Goal: Information Seeking & Learning: Learn about a topic

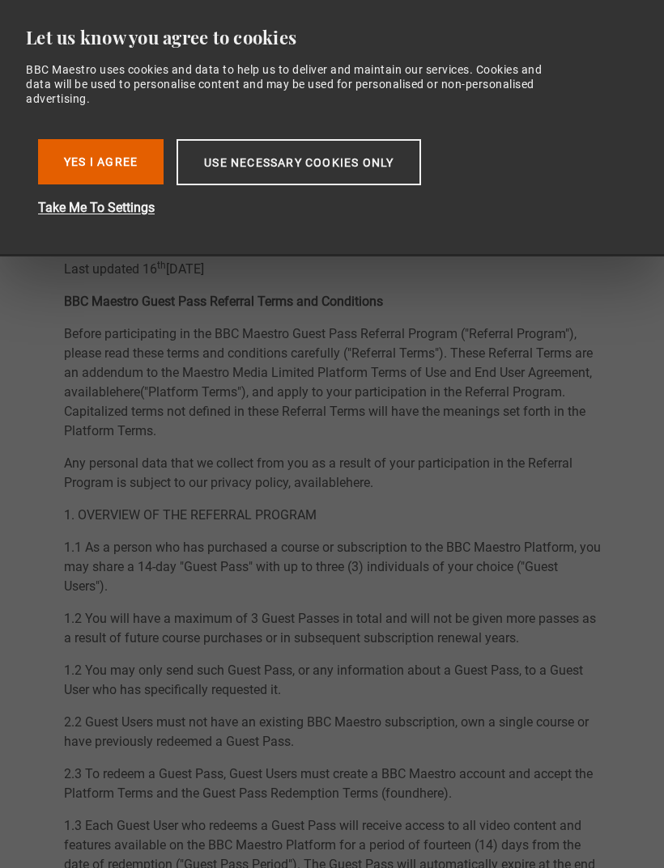
click at [354, 859] on span "1.3 Each Guest User who redeems a Guest Pass will receive access to all video c…" at bounding box center [332, 864] width 537 height 93
click at [79, 156] on button "Yes I Agree" at bounding box center [100, 161] width 125 height 45
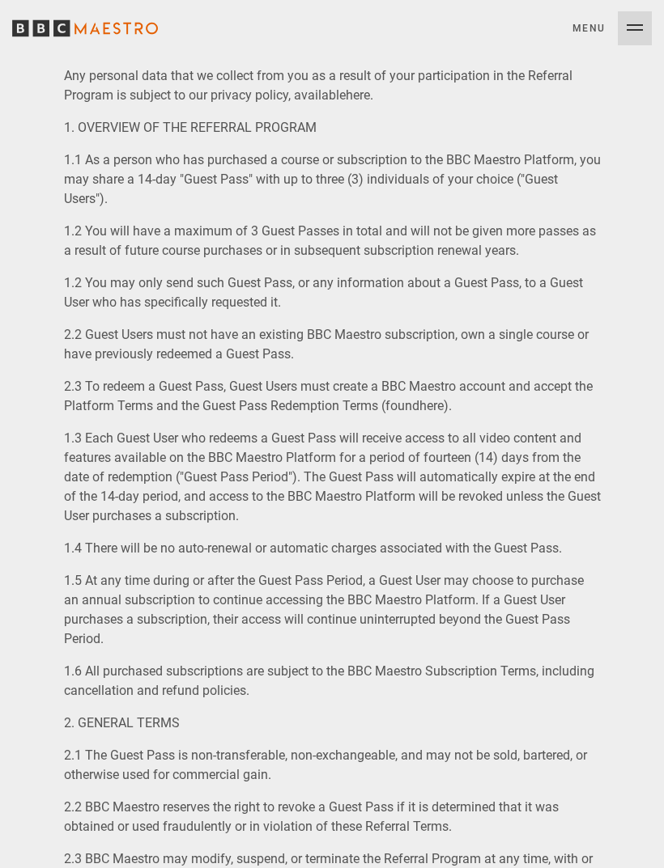
scroll to position [388, 0]
click at [641, 25] on button "Menu Close" at bounding box center [611, 28] width 79 height 34
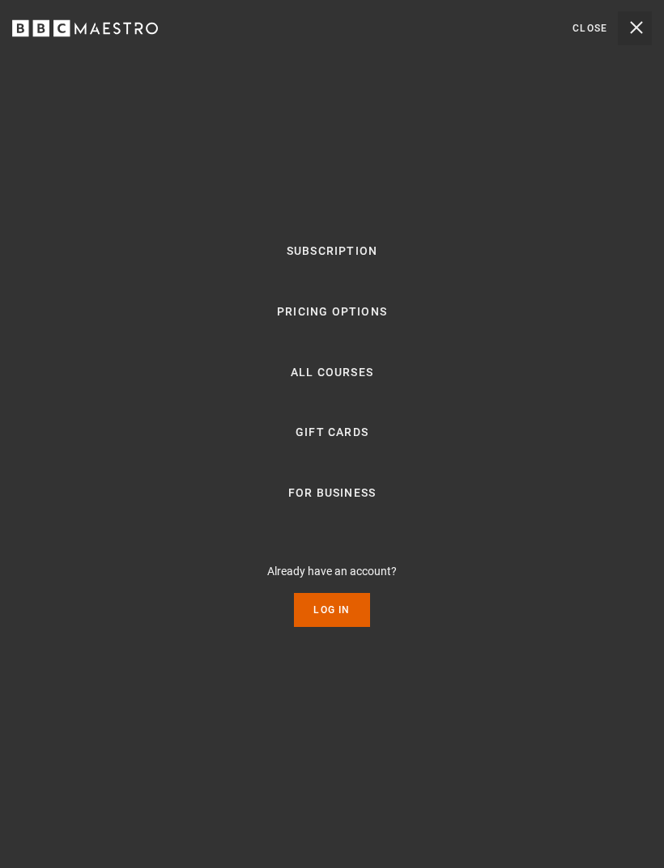
click at [350, 383] on link "All Courses" at bounding box center [332, 372] width 83 height 19
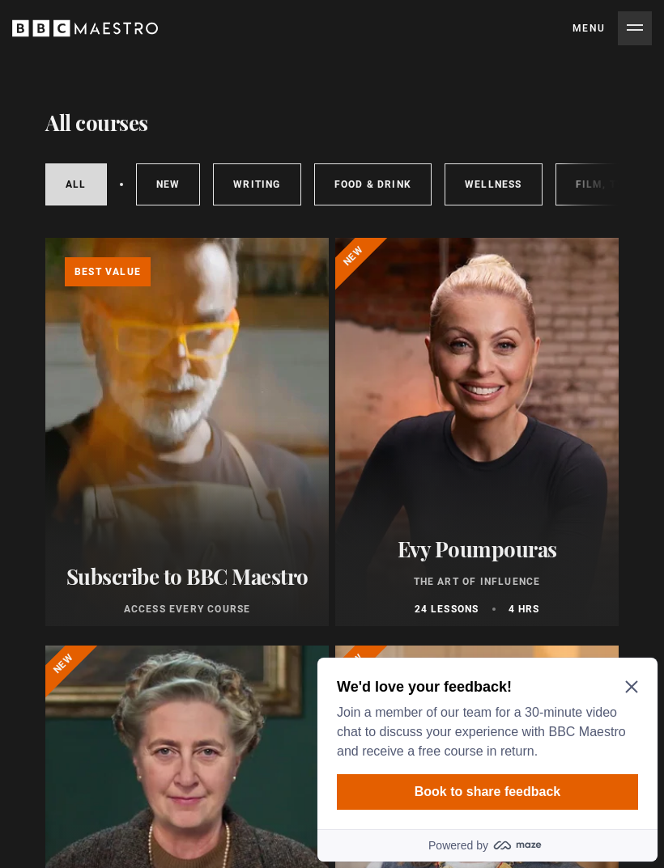
click at [533, 439] on div at bounding box center [476, 432] width 283 height 389
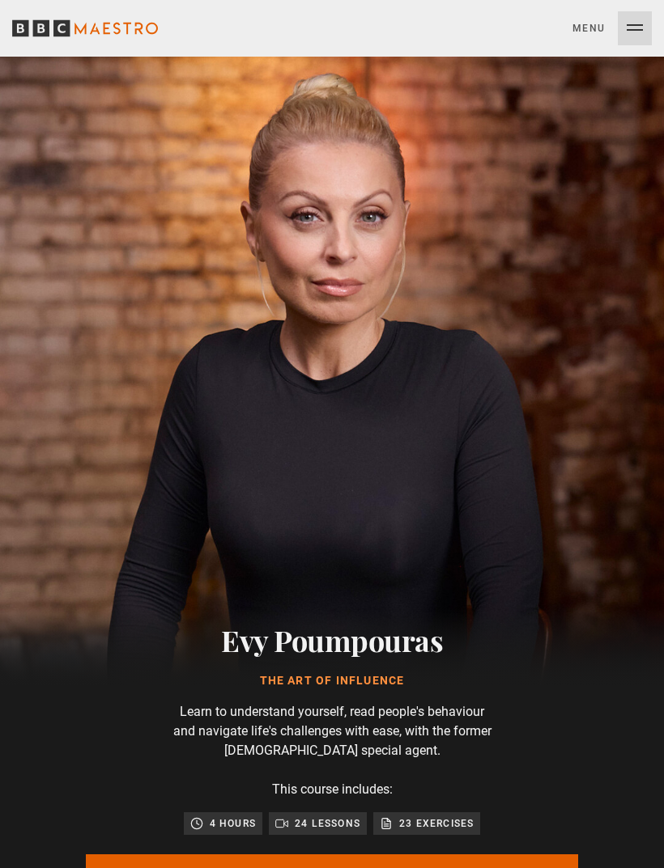
click at [632, 34] on button "Menu Close" at bounding box center [611, 28] width 79 height 34
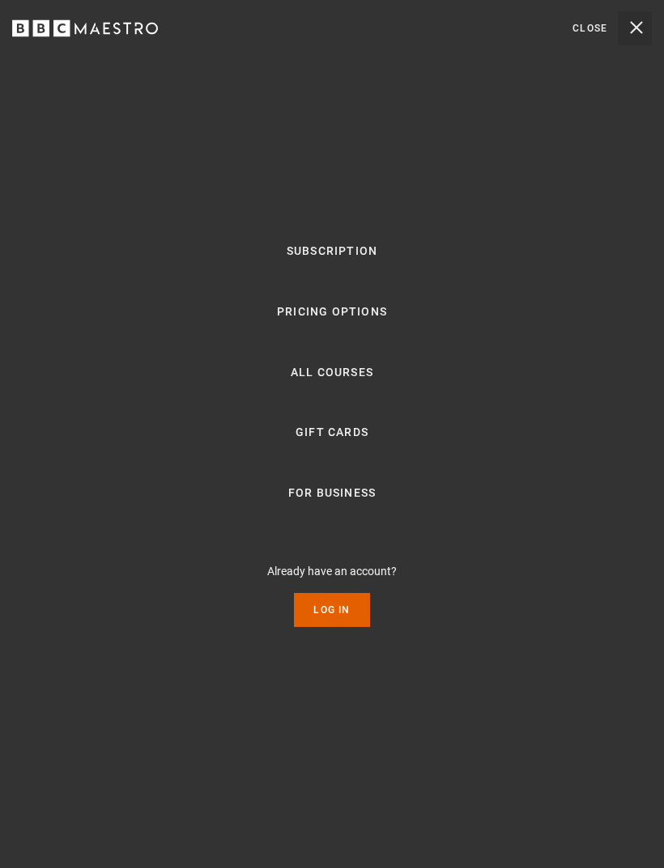
click at [337, 627] on link "Log In" at bounding box center [331, 610] width 75 height 34
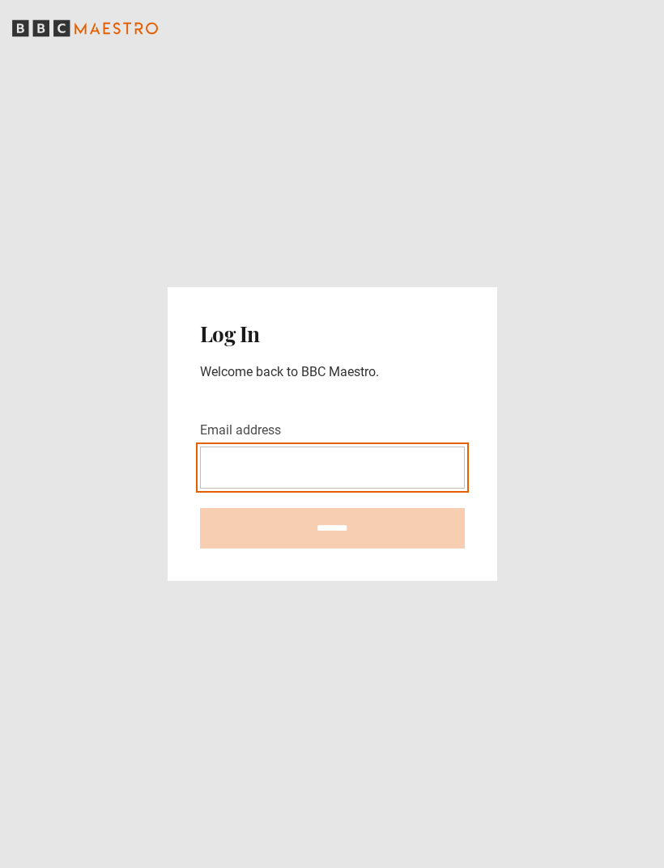
type input "**********"
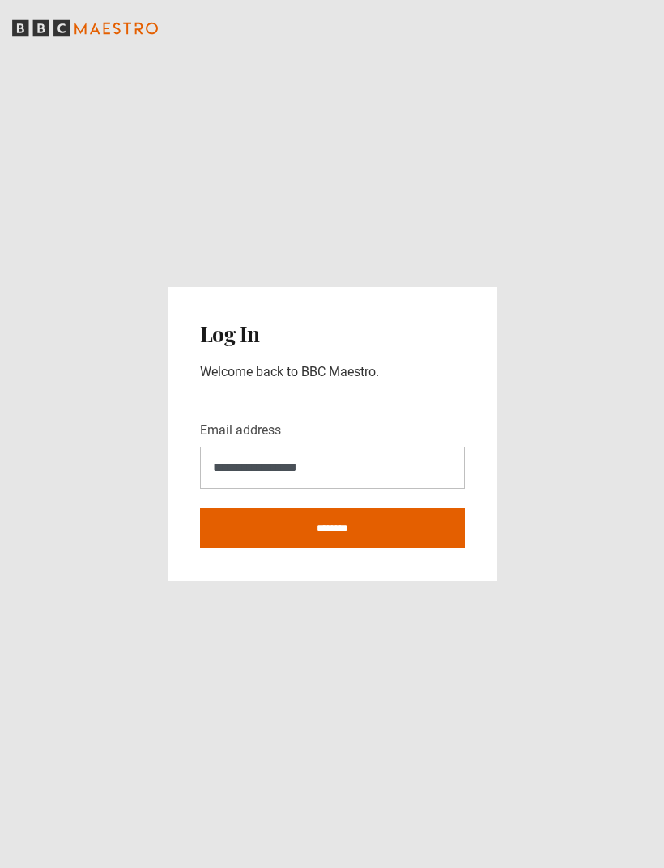
click at [332, 549] on input "********" at bounding box center [332, 528] width 265 height 40
type input "**********"
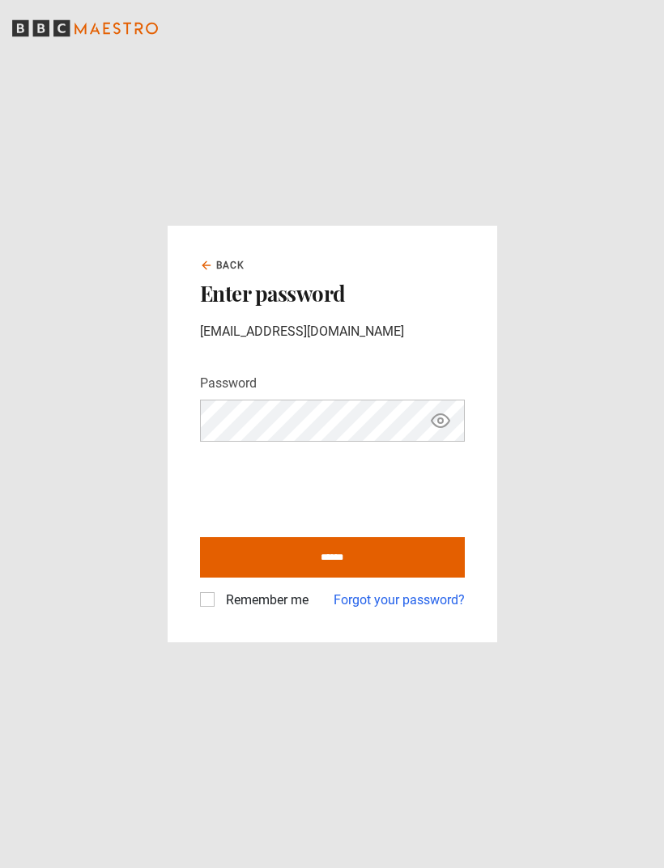
click at [404, 578] on input "******" at bounding box center [332, 557] width 265 height 40
type input "**********"
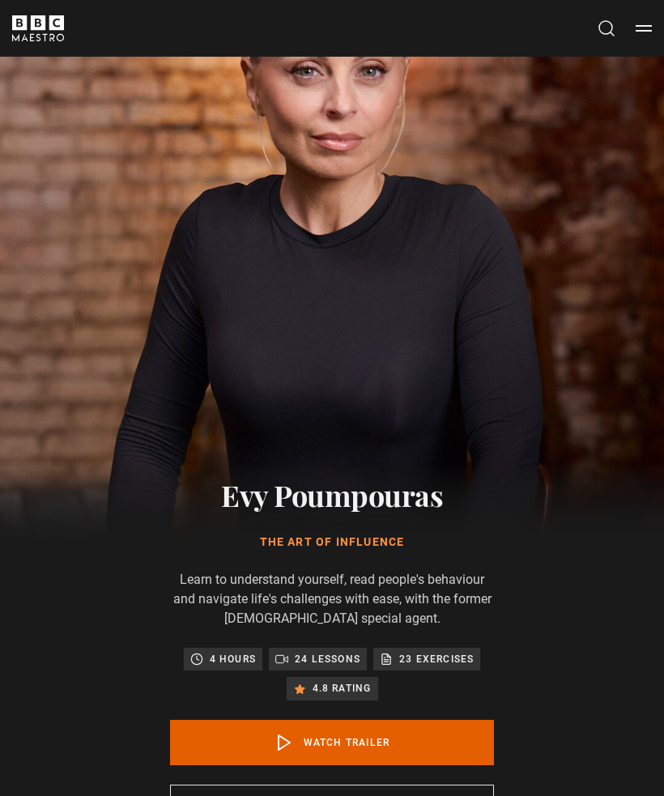
scroll to position [146, 0]
click at [300, 741] on link "Watch Trailer" at bounding box center [332, 742] width 324 height 45
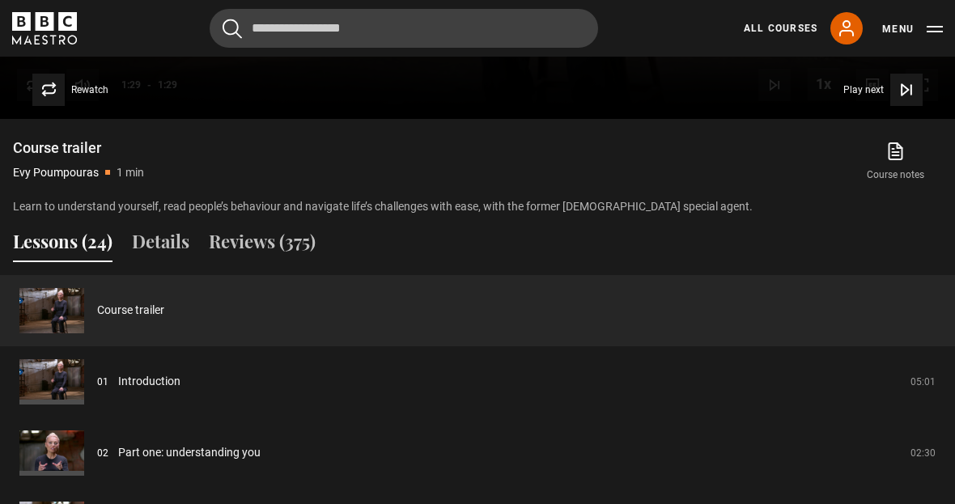
scroll to position [1160, 0]
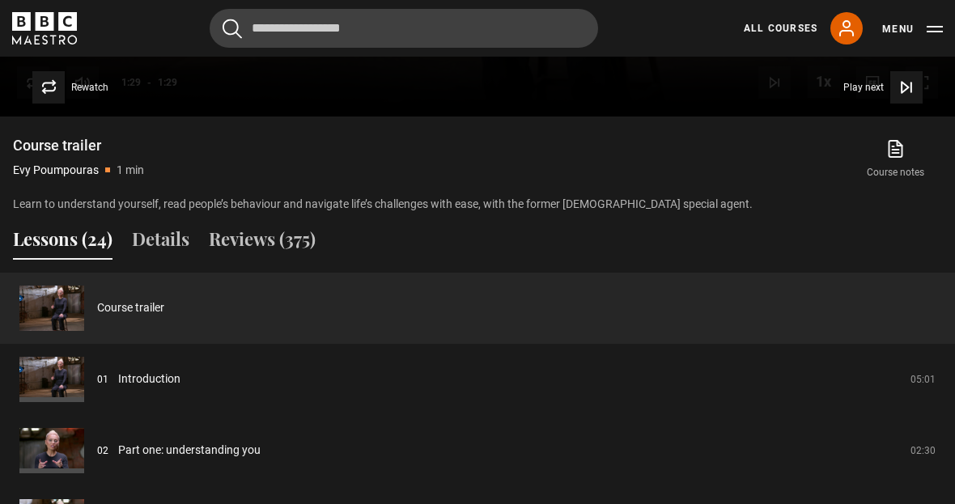
click at [118, 388] on link "Introduction" at bounding box center [149, 379] width 62 height 17
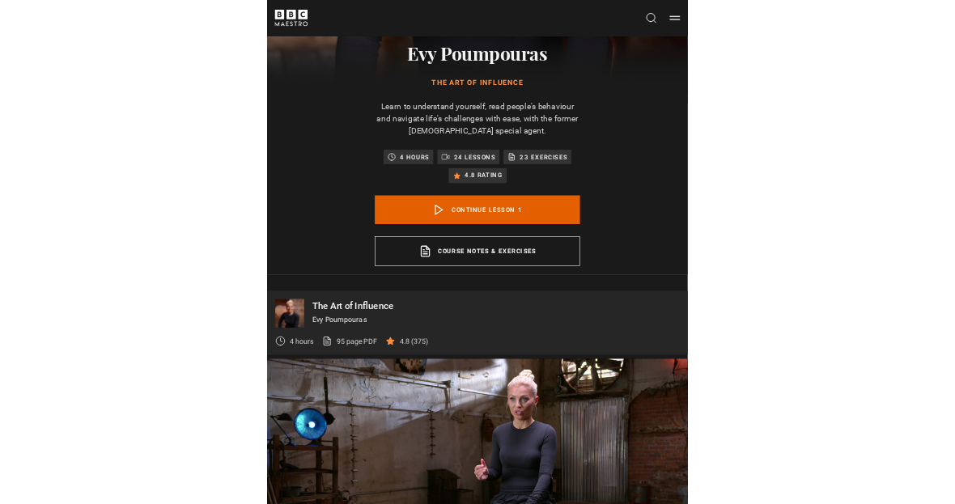
scroll to position [731, 0]
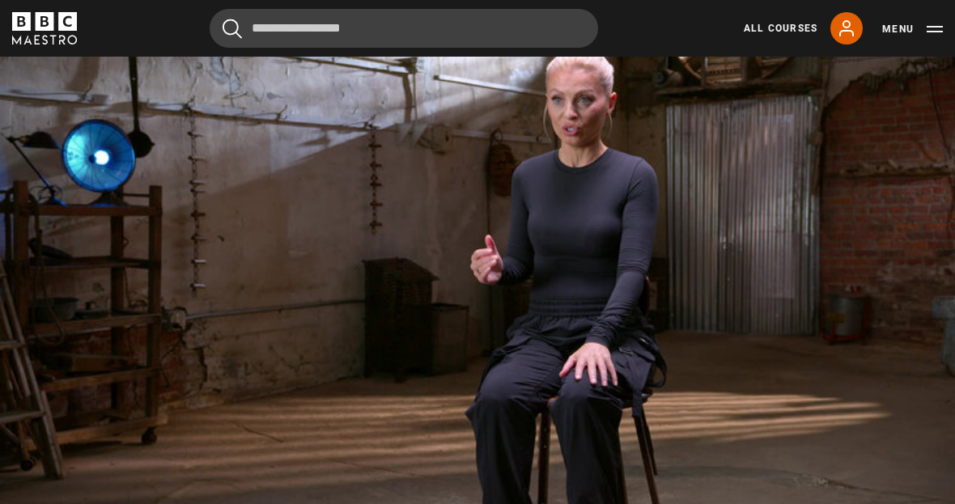
click at [952, 343] on video-js "Video Player is loading. Play Lesson Introduction 10s Skip Back 10 seconds Paus…" at bounding box center [477, 276] width 955 height 537
click at [897, 406] on video-js "Video Player is loading. Play Lesson Introduction 10s Skip Back 10 seconds Paus…" at bounding box center [477, 276] width 955 height 537
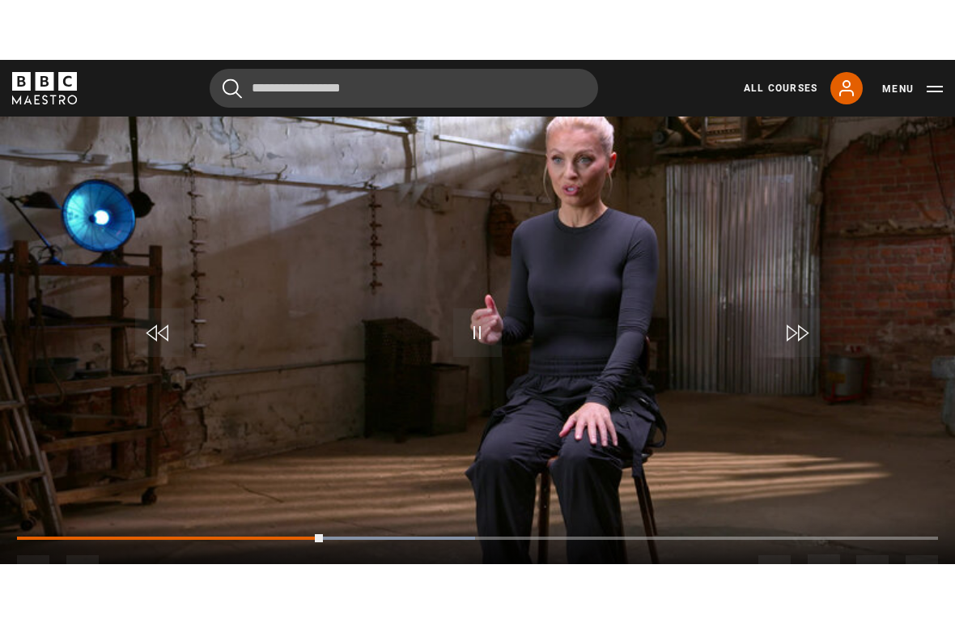
scroll to position [0, 0]
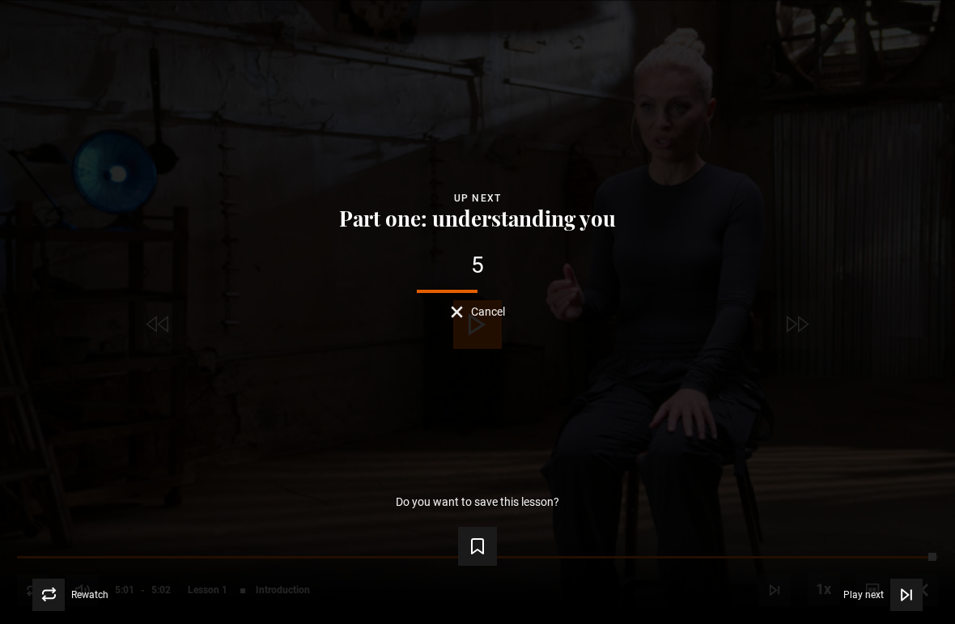
click at [907, 576] on icon "Video Player" at bounding box center [906, 595] width 16 height 16
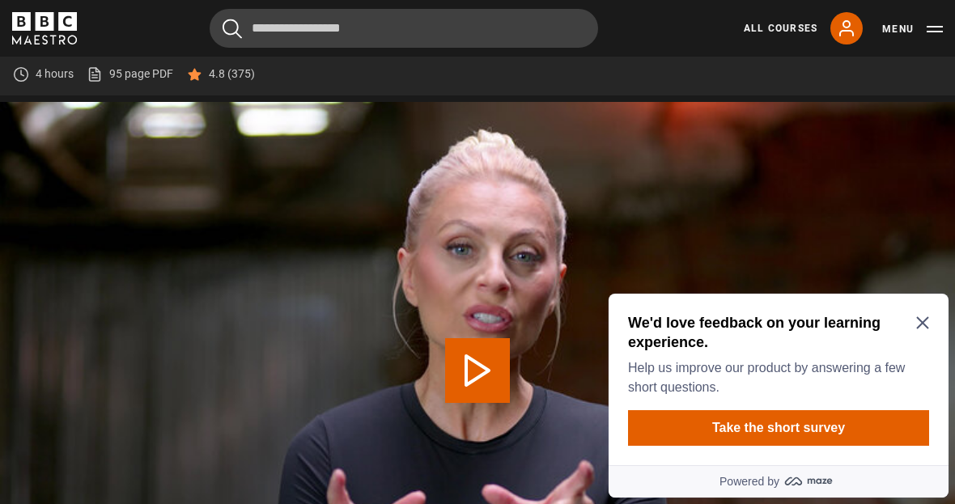
click at [928, 321] on icon "Close Maze Prompt" at bounding box center [922, 322] width 13 height 13
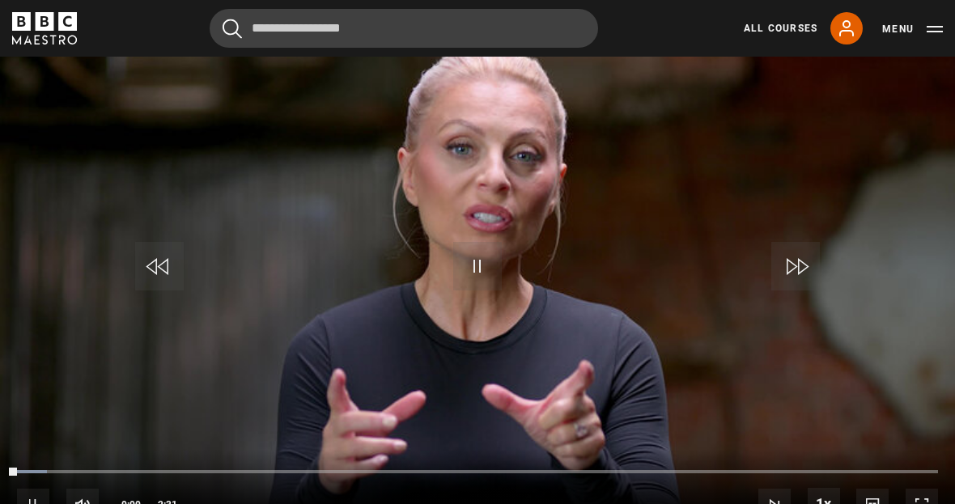
scroll to position [748, 0]
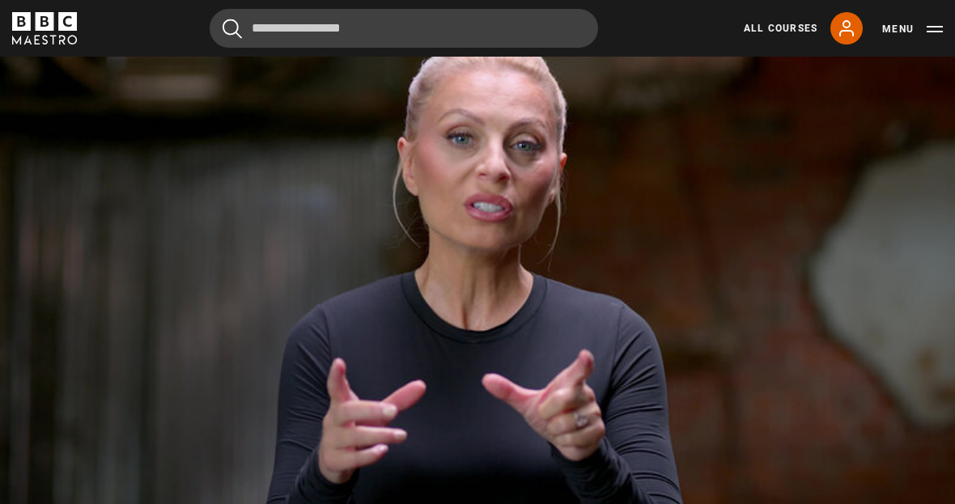
click at [906, 446] on video-js "Video Player is loading. Play Lesson Part one: understanding you 10s Skip Back …" at bounding box center [477, 259] width 955 height 537
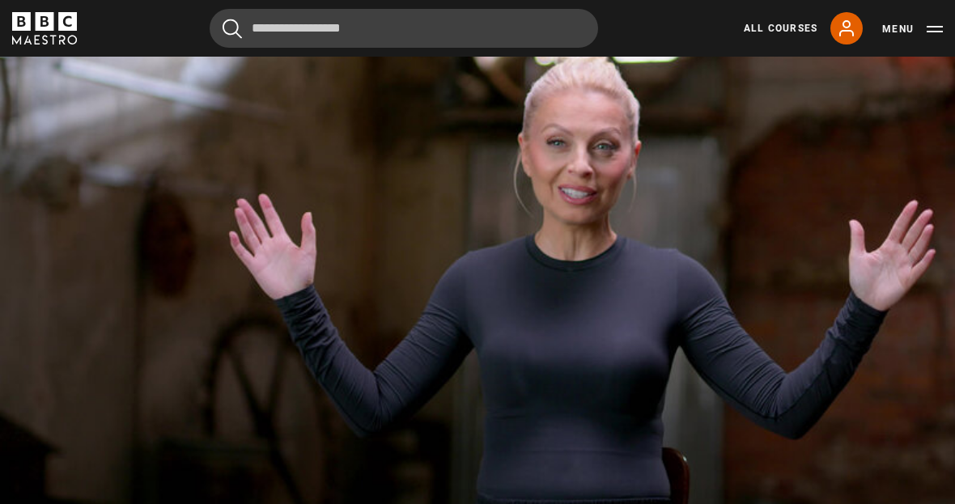
scroll to position [720, 0]
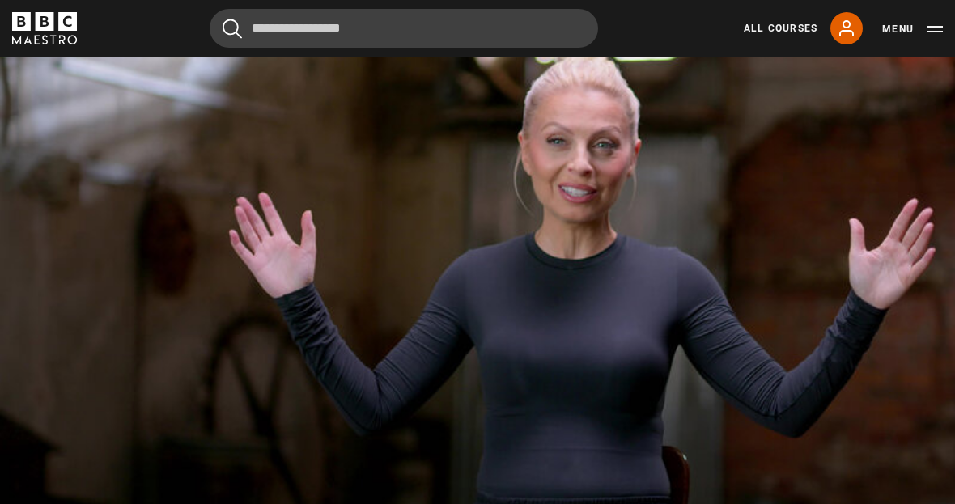
click at [907, 460] on video-js "Video Player is loading. Play Lesson Self-awareness 10s Skip Back 10 seconds Pa…" at bounding box center [477, 287] width 955 height 537
click at [907, 518] on video-js "Video Player is loading. Play Lesson Self-awareness 10s Skip Back 10 seconds Pa…" at bounding box center [477, 287] width 955 height 537
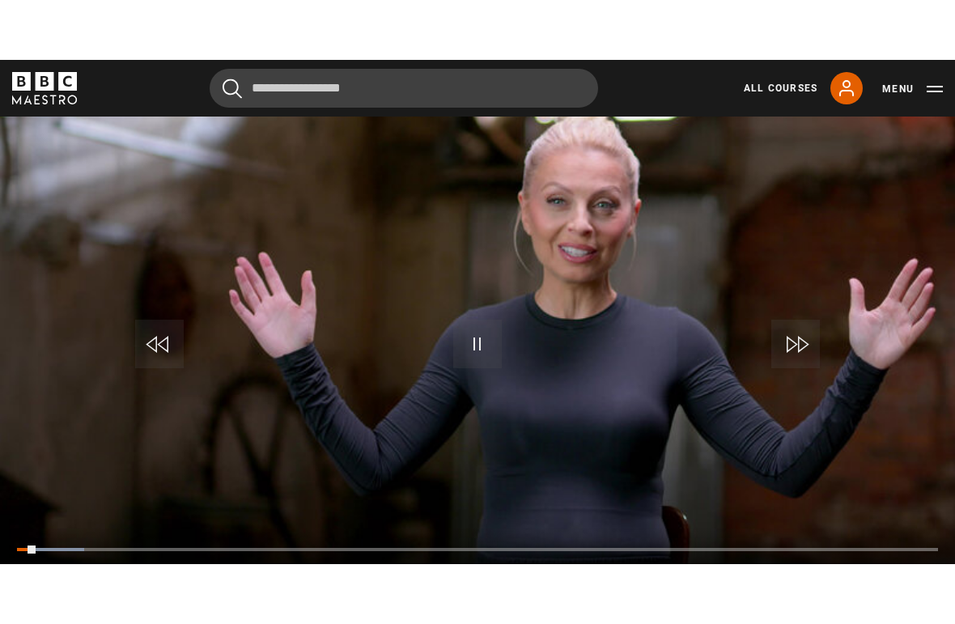
scroll to position [0, 0]
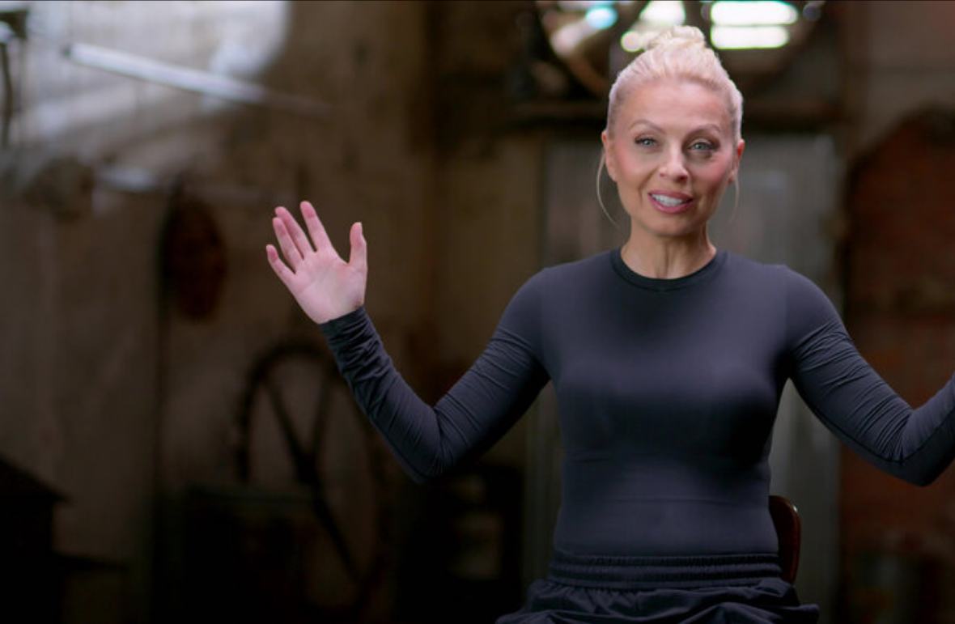
click at [783, 488] on video-js "Video Player is loading. Play Lesson Self-awareness 10s Skip Back 10 seconds Pa…" at bounding box center [477, 312] width 955 height 624
click at [732, 392] on video-js "Video Player is loading. Play Lesson Self-awareness 10s Skip Back 10 seconds Pa…" at bounding box center [477, 312] width 955 height 624
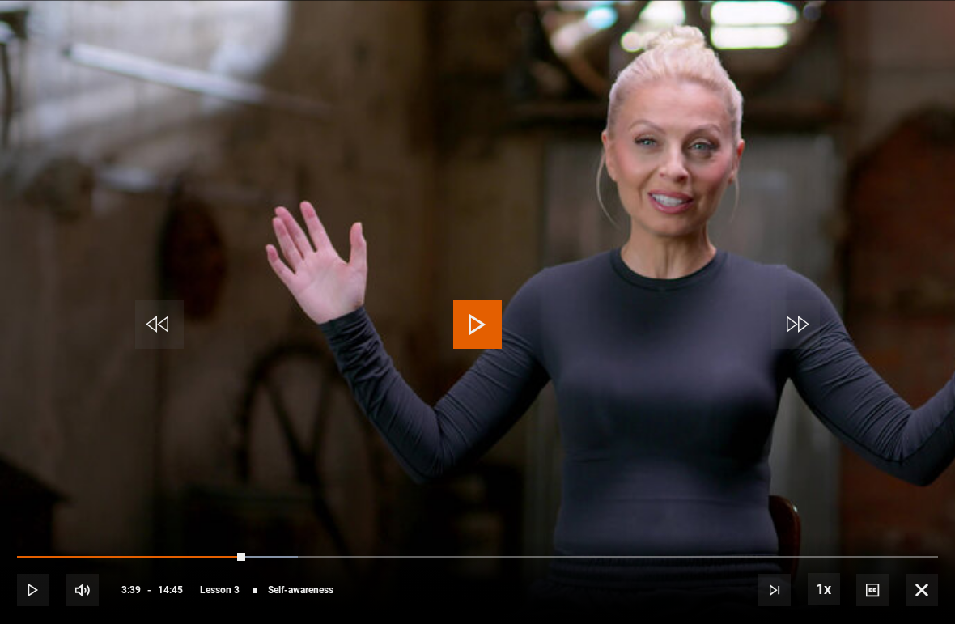
click at [932, 72] on video-js "Video Player is loading. Play Lesson Self-awareness 10s Skip Back 10 seconds Pl…" at bounding box center [477, 312] width 955 height 624
click at [924, 19] on video-js "Video Player is loading. Play Lesson Self-awareness 10s Skip Back 10 seconds Pl…" at bounding box center [477, 312] width 955 height 624
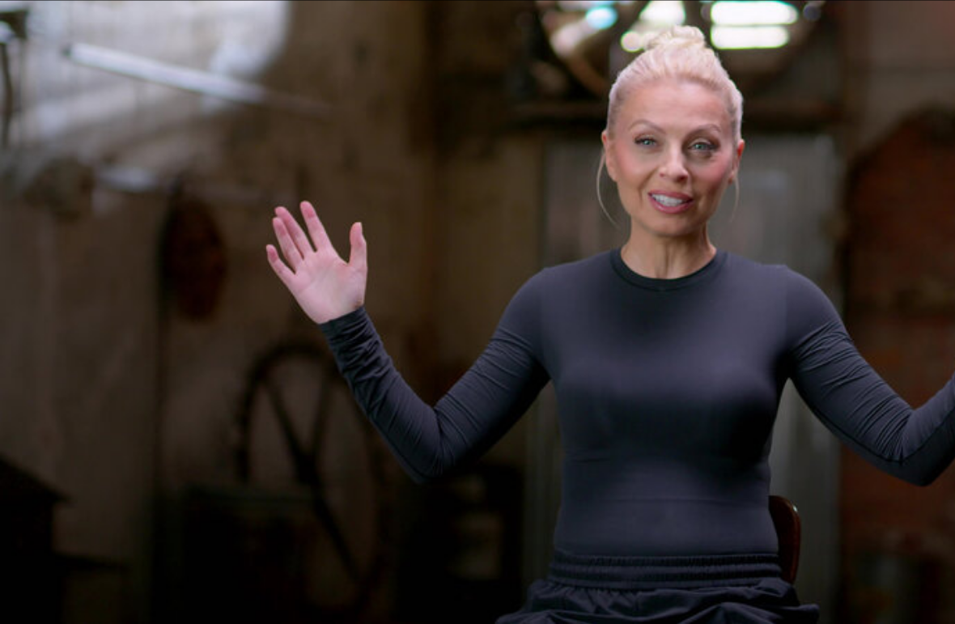
click at [537, 307] on video-js "Video Player is loading. Play Lesson Self-awareness 10s Skip Back 10 seconds Pa…" at bounding box center [477, 312] width 955 height 624
click at [534, 342] on video-js "Video Player is loading. Play Lesson Self-awareness 10s Skip Back 10 seconds Pa…" at bounding box center [477, 312] width 955 height 624
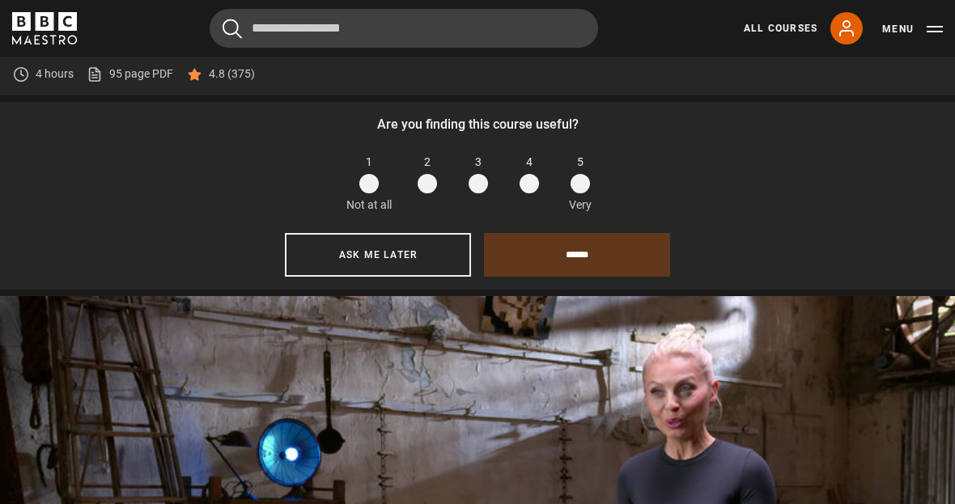
click at [409, 277] on button "Ask me later" at bounding box center [378, 255] width 186 height 44
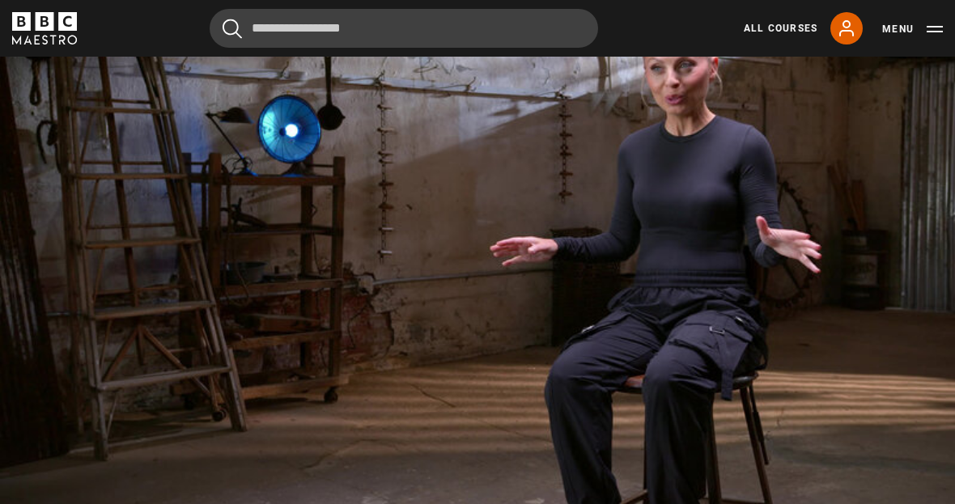
scroll to position [768, 0]
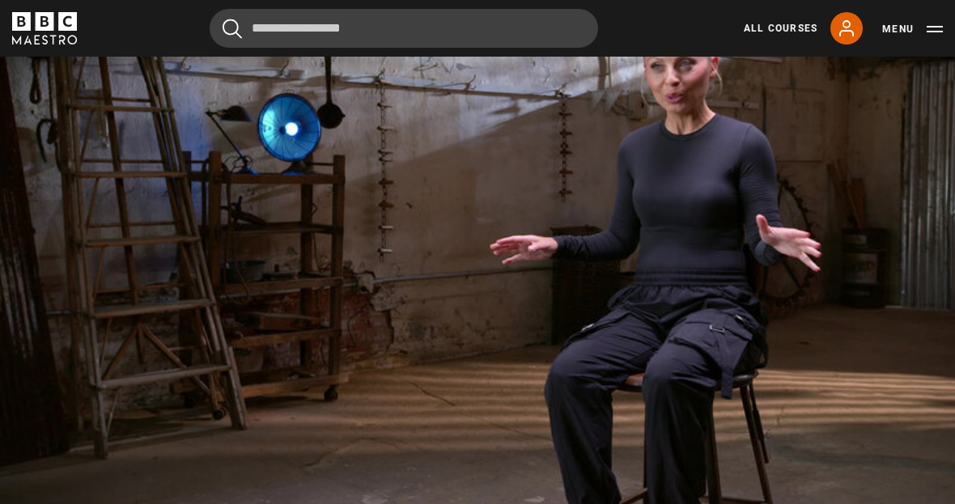
click at [919, 452] on div "10s Skip Back 10 seconds Pause 10s Skip Forward 10 seconds Loaded : 14.12% Paus…" at bounding box center [477, 463] width 955 height 90
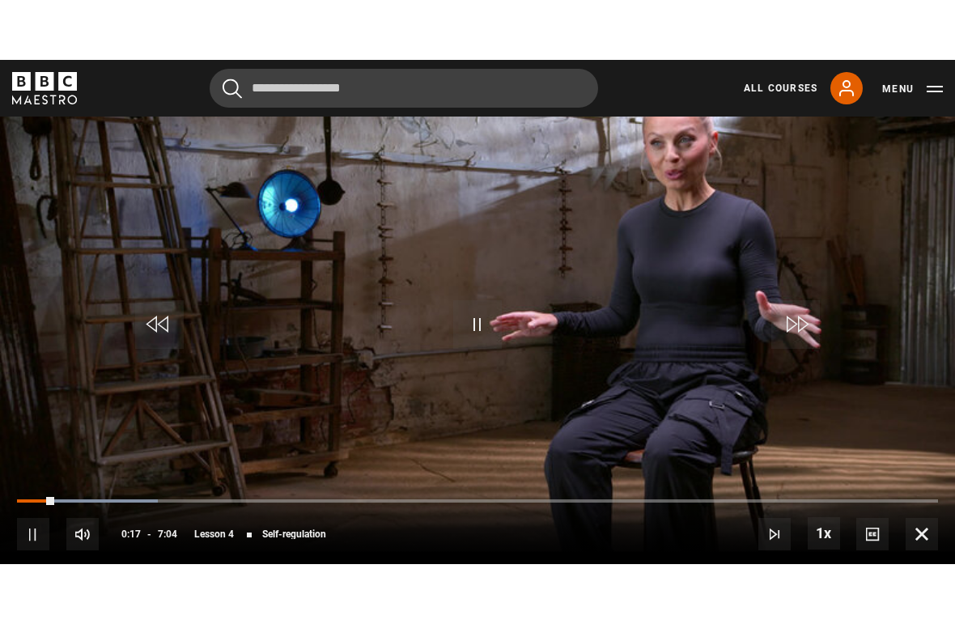
scroll to position [0, 0]
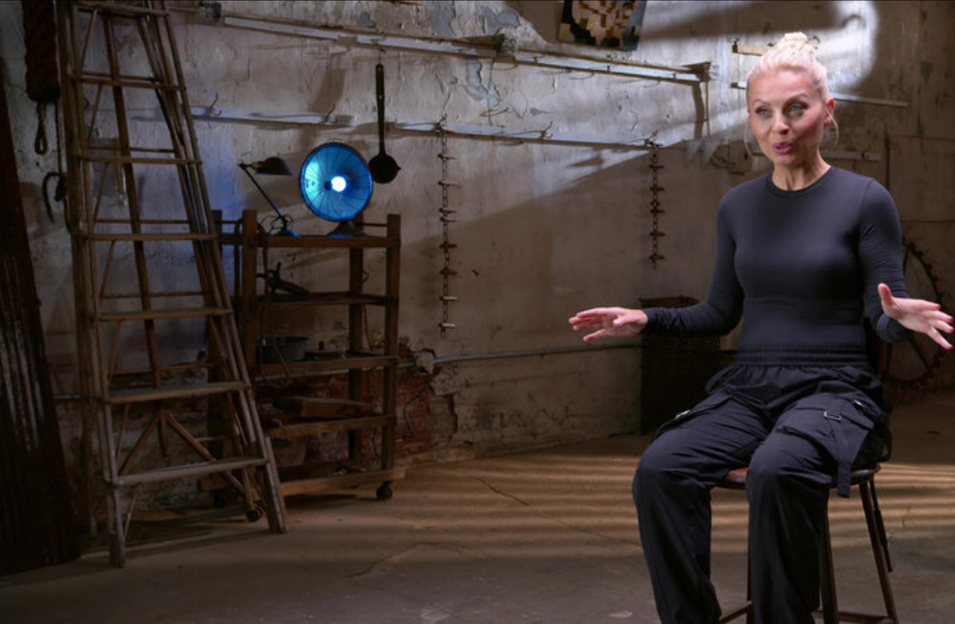
click at [538, 312] on video-js "Video Player is loading. Play Lesson Self-regulation 10s Skip Back 10 seconds P…" at bounding box center [477, 312] width 955 height 624
click at [550, 312] on video-js "Video Player is loading. Play Lesson Self-regulation 10s Skip Back 10 seconds P…" at bounding box center [477, 312] width 955 height 624
click at [472, 345] on span "Video Player" at bounding box center [477, 324] width 49 height 49
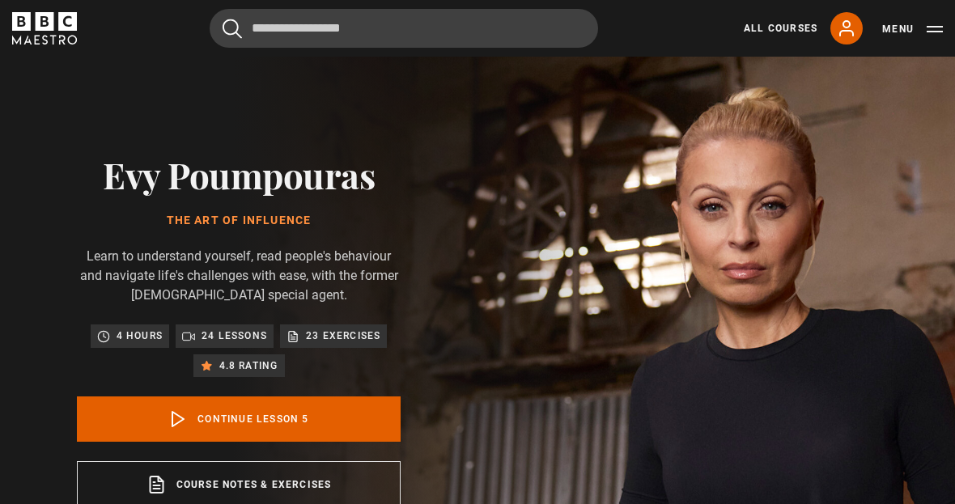
click at [177, 428] on icon at bounding box center [177, 419] width 19 height 19
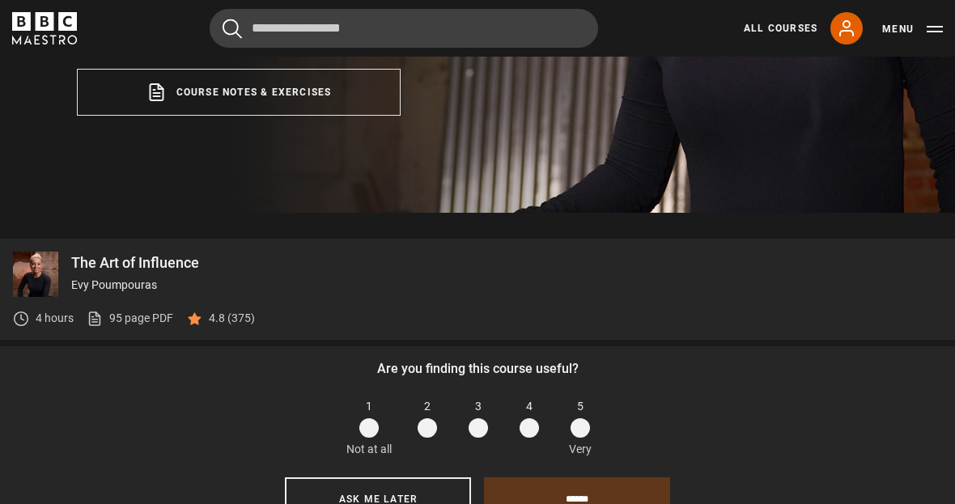
scroll to position [925, 0]
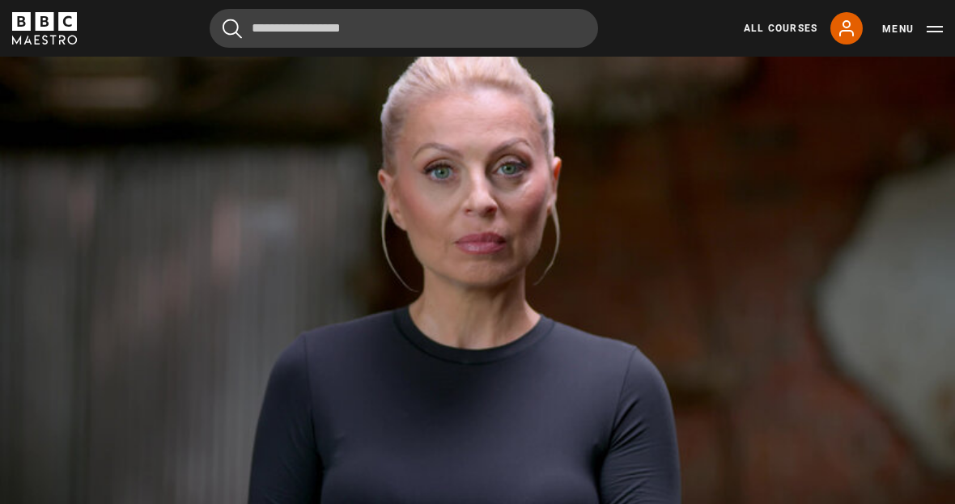
click at [935, 528] on span "Video Player" at bounding box center [922, 511] width 32 height 32
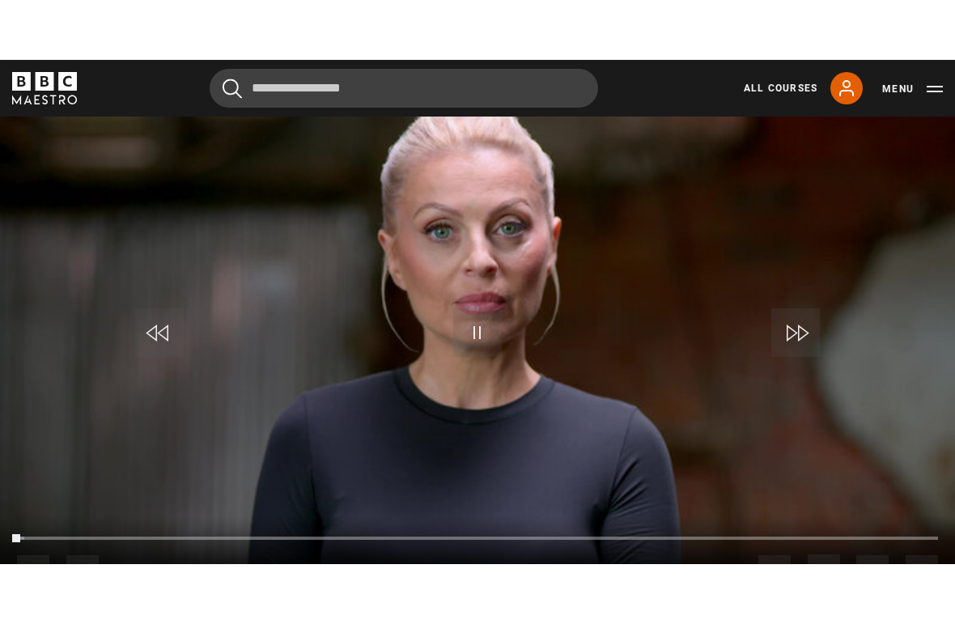
scroll to position [0, 0]
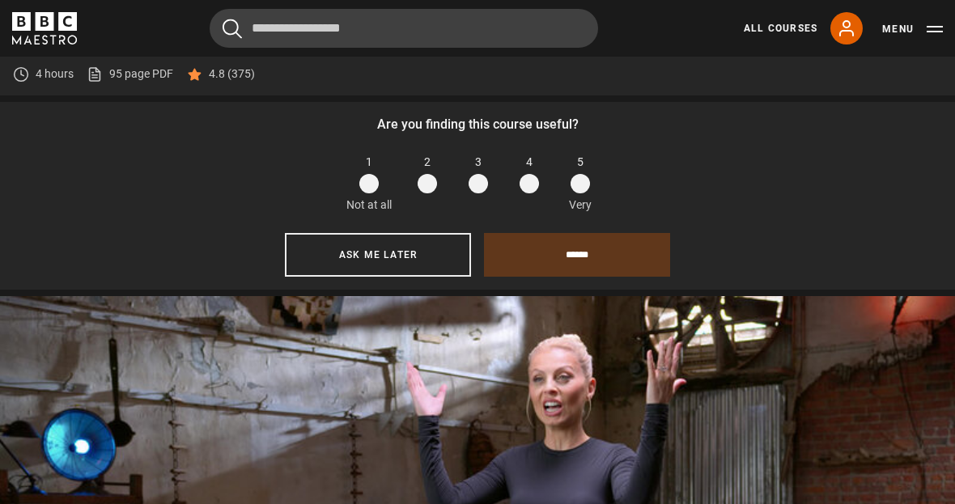
click at [393, 274] on button "Ask me later" at bounding box center [378, 255] width 186 height 44
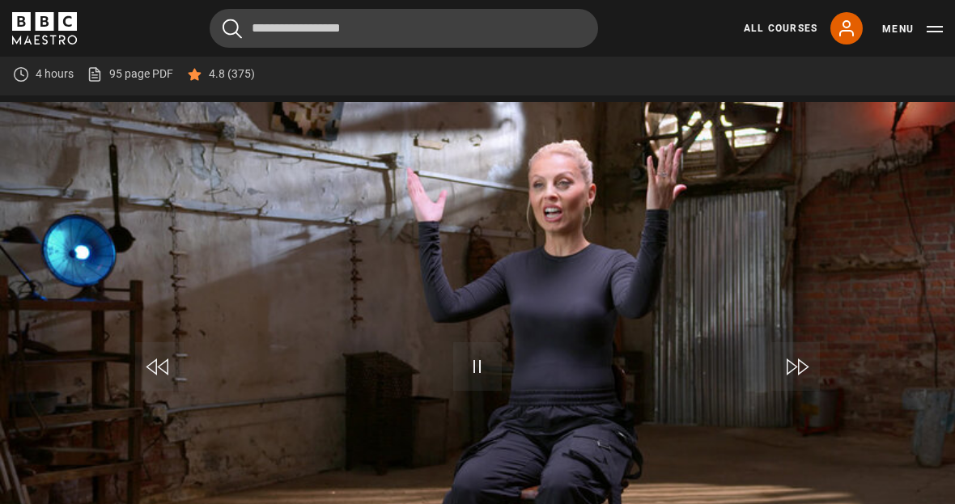
scroll to position [731, 0]
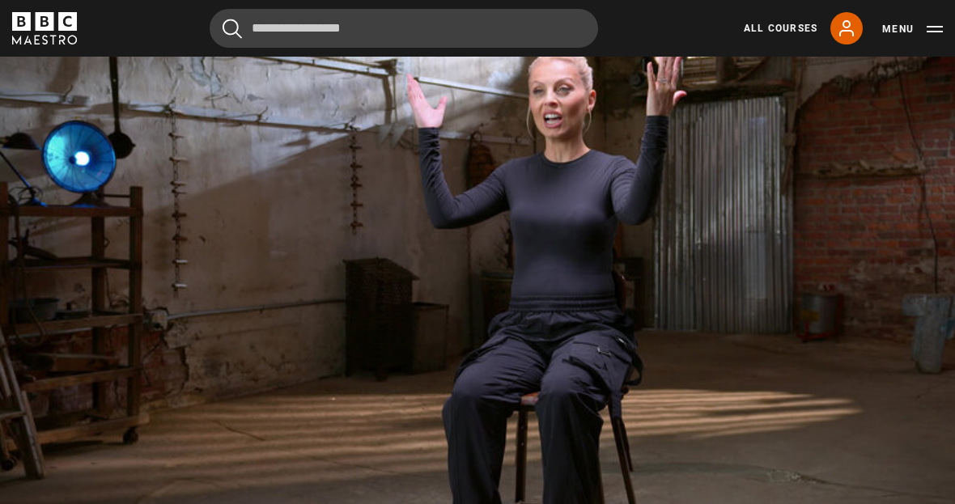
click at [936, 502] on div "10s Skip Back 10 seconds Pause 10s Skip Forward 10 seconds Loaded : 0.00% Pause…" at bounding box center [477, 501] width 955 height 90
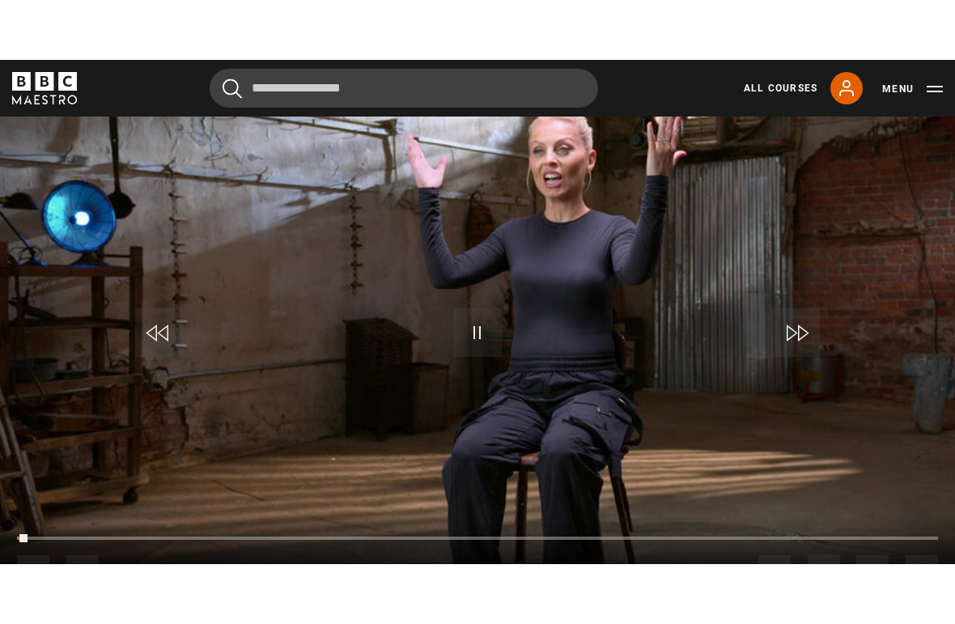
scroll to position [0, 0]
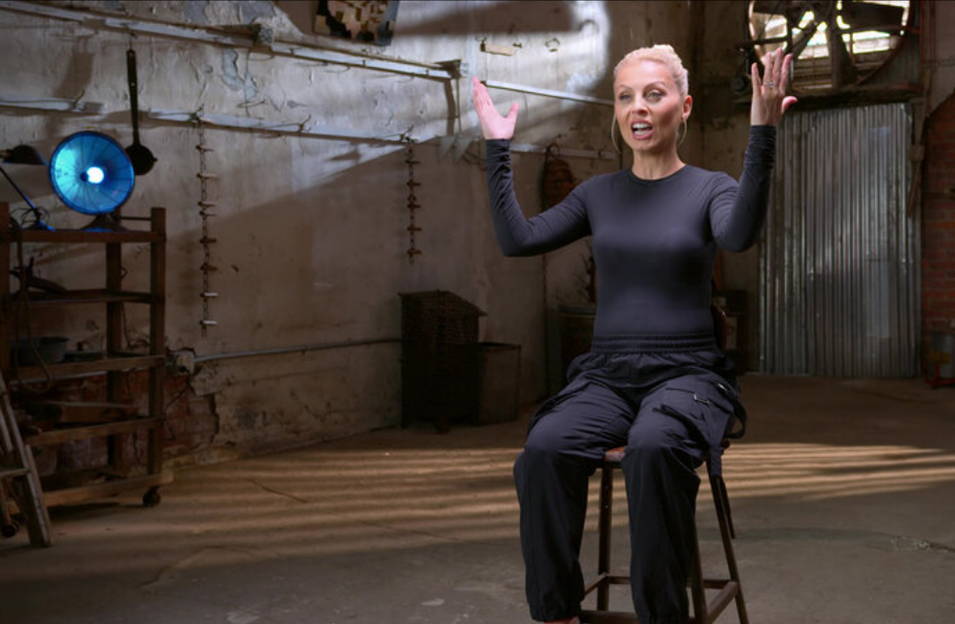
click at [524, 295] on video-js "Video Player is loading. Play Lesson Self-confidence 10s Skip Back 10 seconds P…" at bounding box center [477, 312] width 955 height 624
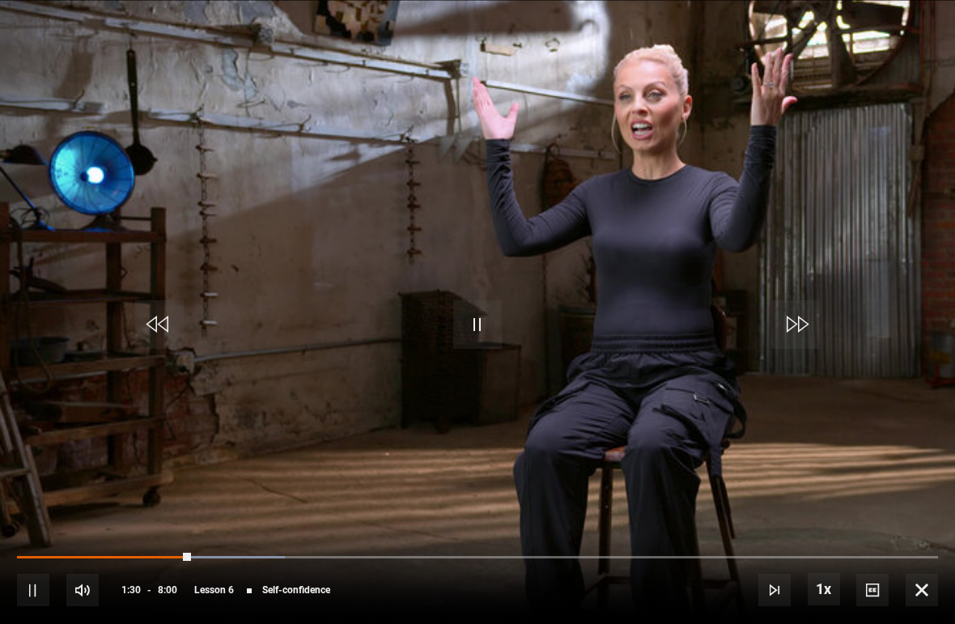
click at [481, 318] on span "Video Player" at bounding box center [477, 324] width 49 height 49
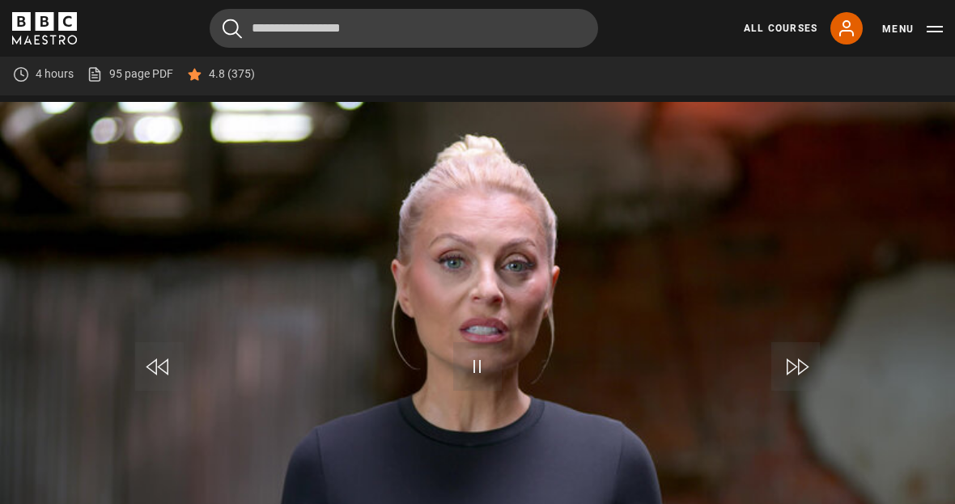
scroll to position [731, 0]
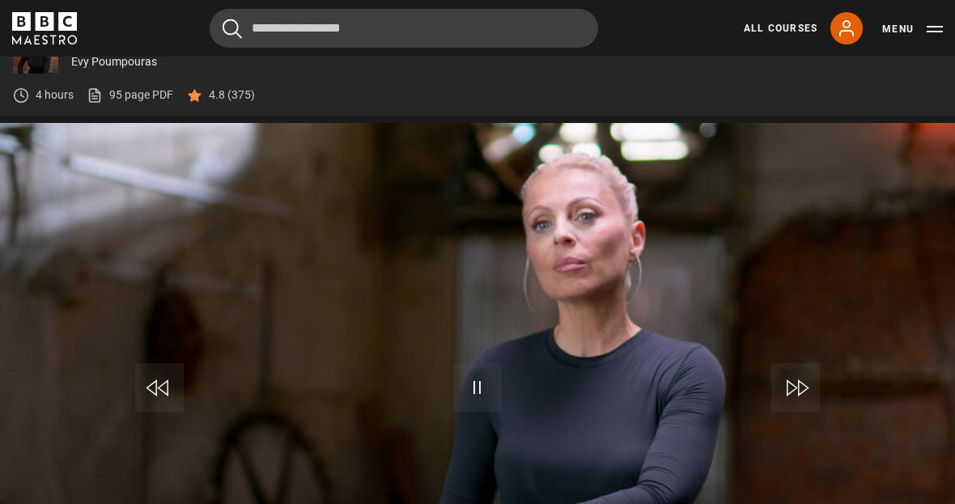
scroll to position [615, 0]
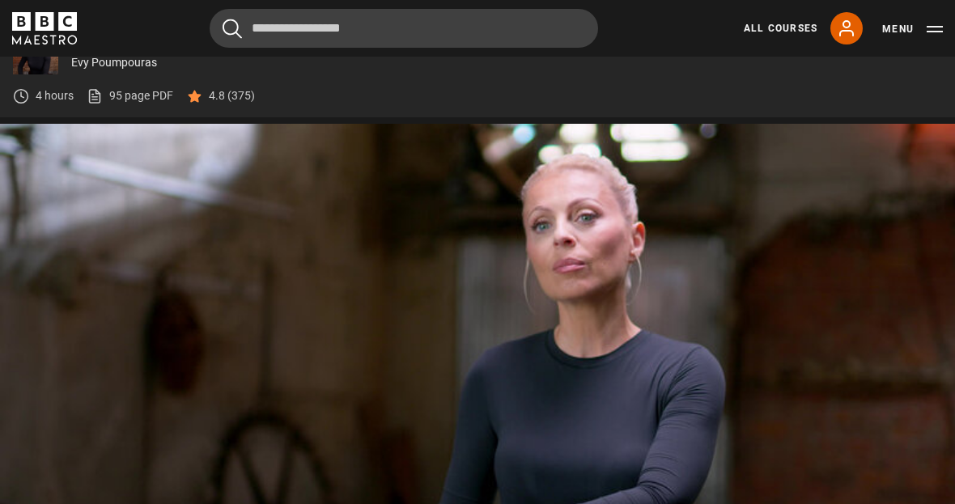
click at [300, 394] on video-js "Video Player is loading. Play Lesson The Animal Wheel 10s Skip Back 10 seconds …" at bounding box center [477, 392] width 955 height 537
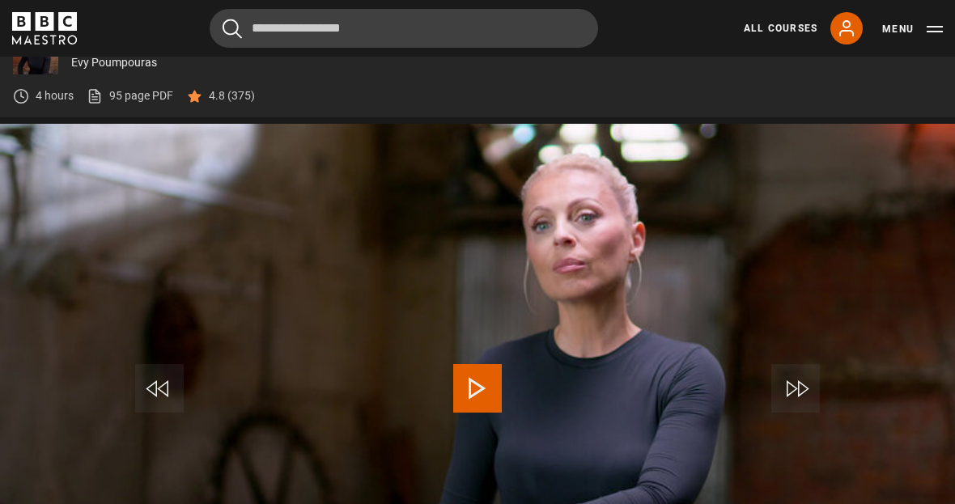
click at [831, 294] on video-js "Video Player is loading. Play Lesson The Animal Wheel 10s Skip Back 10 seconds …" at bounding box center [477, 392] width 955 height 537
click at [839, 278] on video-js "Video Player is loading. Play Lesson The Animal Wheel 10s Skip Back 10 seconds …" at bounding box center [477, 392] width 955 height 537
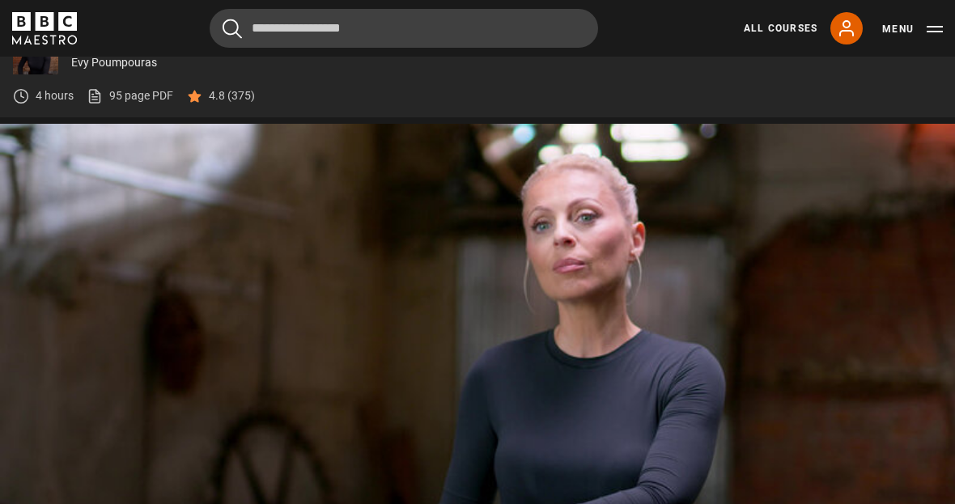
click at [138, 104] on link "95 page PDF (opens in new tab)" at bounding box center [130, 95] width 87 height 17
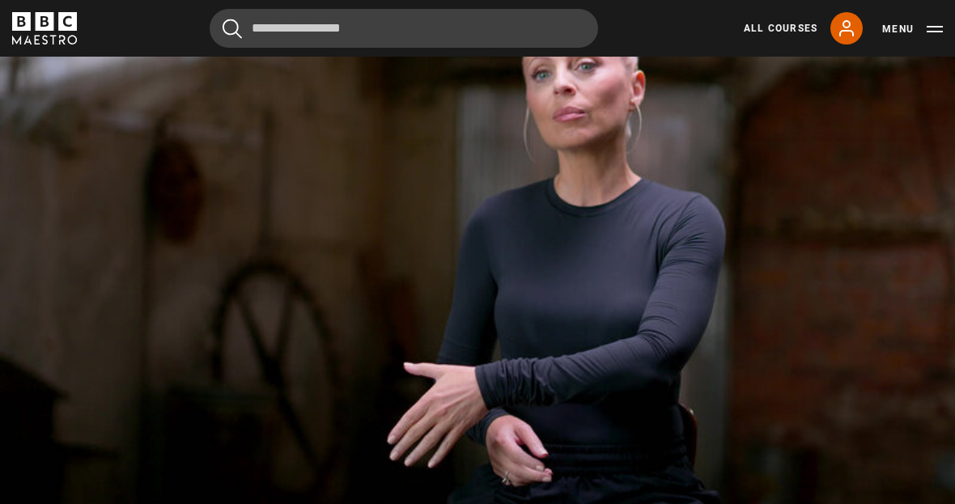
scroll to position [768, 0]
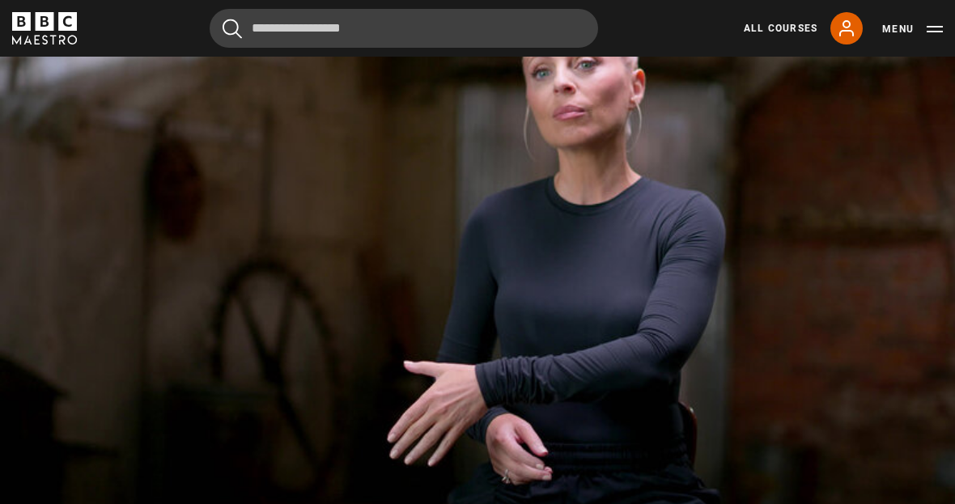
click at [779, 415] on video-js "Video Player is loading. Play Lesson The Animal Wheel 10s Skip Back 10 seconds …" at bounding box center [477, 239] width 955 height 537
click at [848, 38] on link "My Account" at bounding box center [846, 28] width 32 height 32
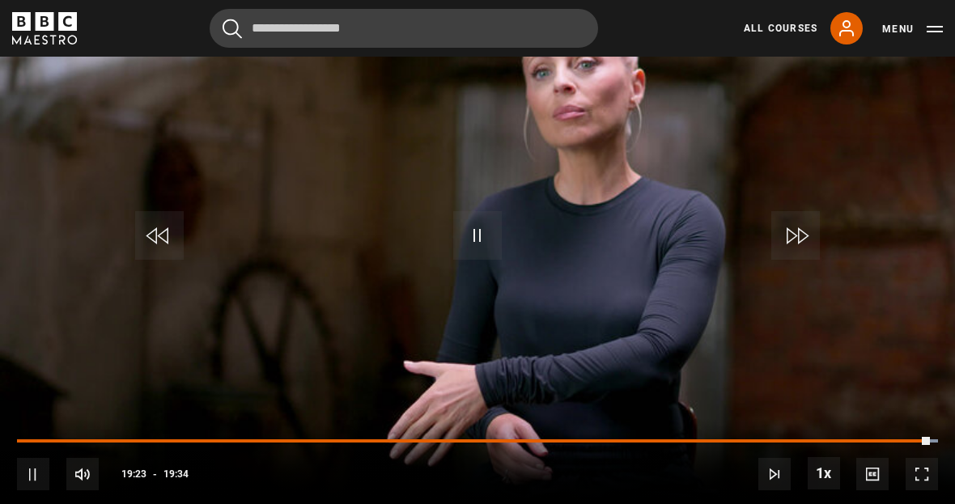
click at [856, 37] on icon at bounding box center [846, 28] width 19 height 19
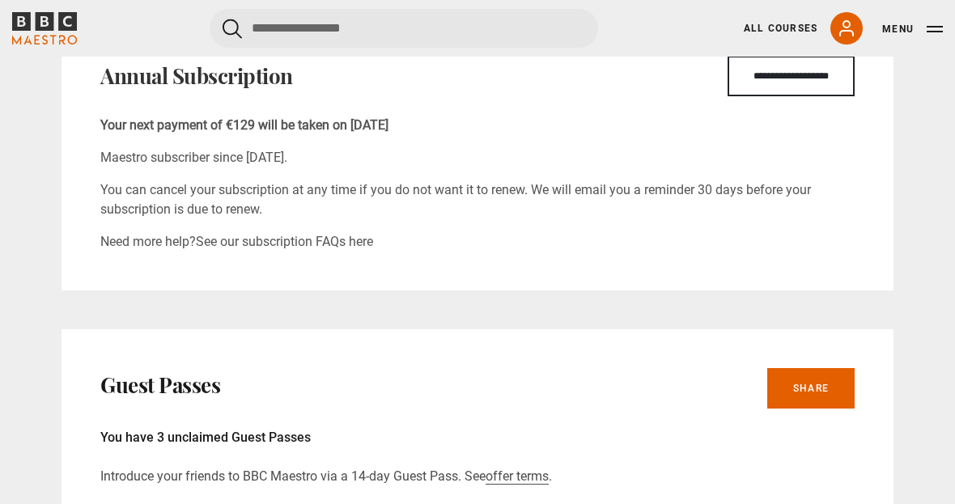
scroll to position [634, 0]
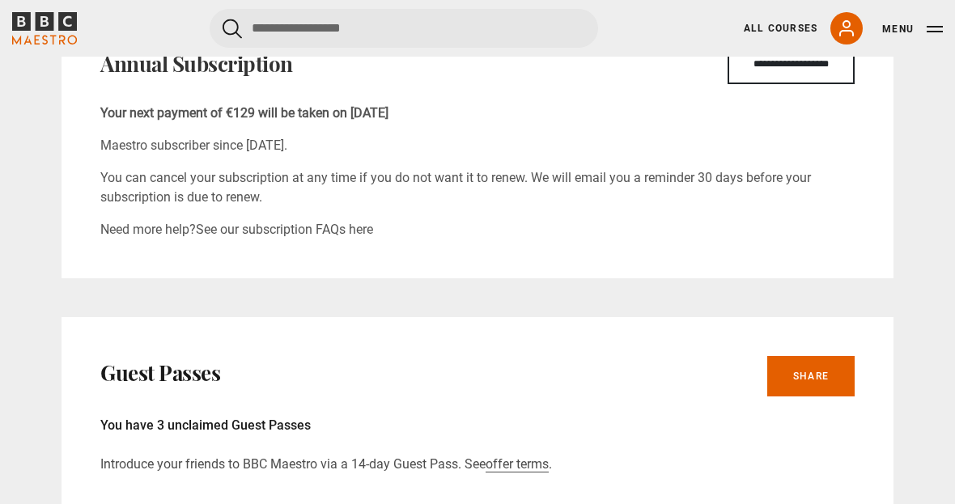
click at [840, 379] on link "Share" at bounding box center [810, 377] width 87 height 40
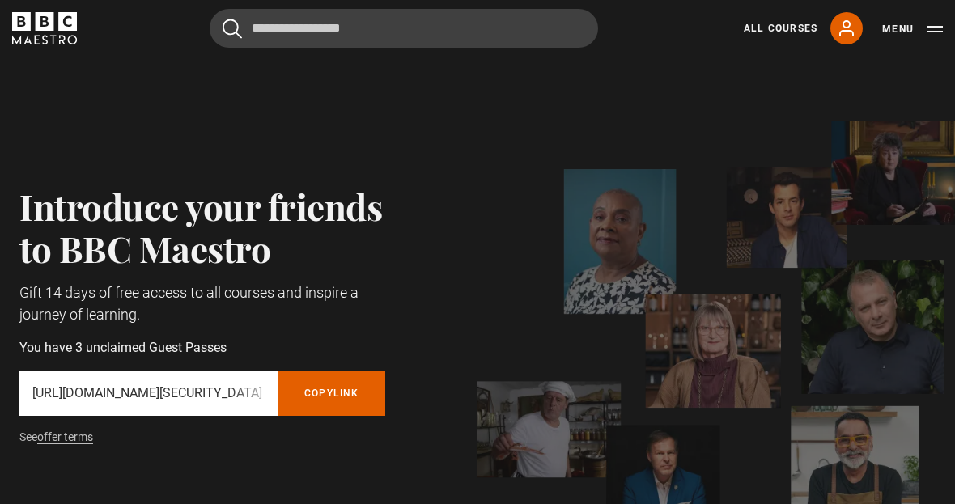
click at [354, 403] on button "Copy referral link" at bounding box center [331, 393] width 107 height 45
